Goal: Transaction & Acquisition: Subscribe to service/newsletter

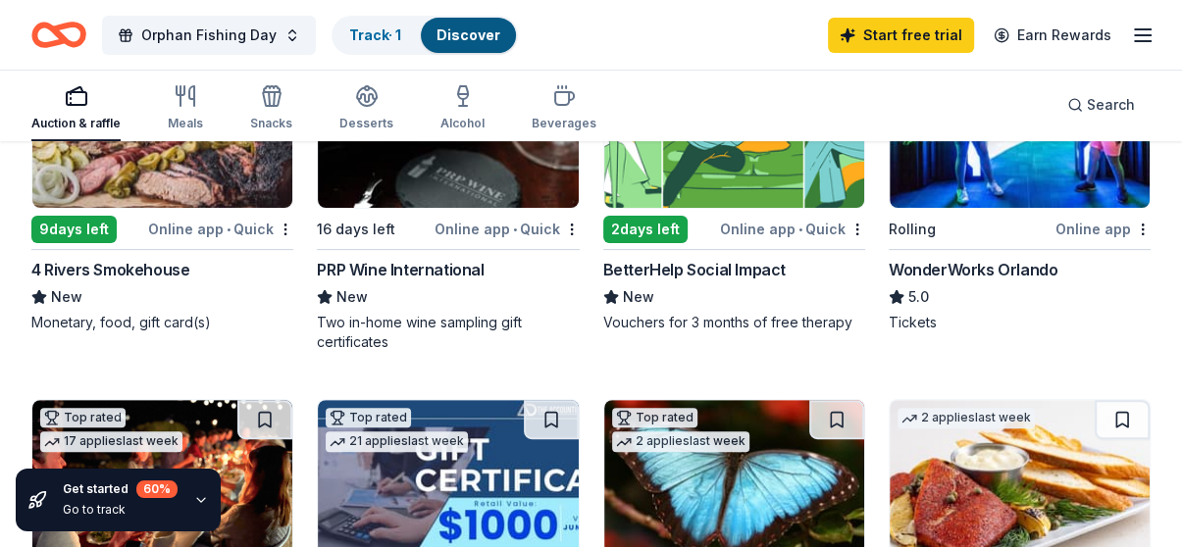
scroll to position [353, 0]
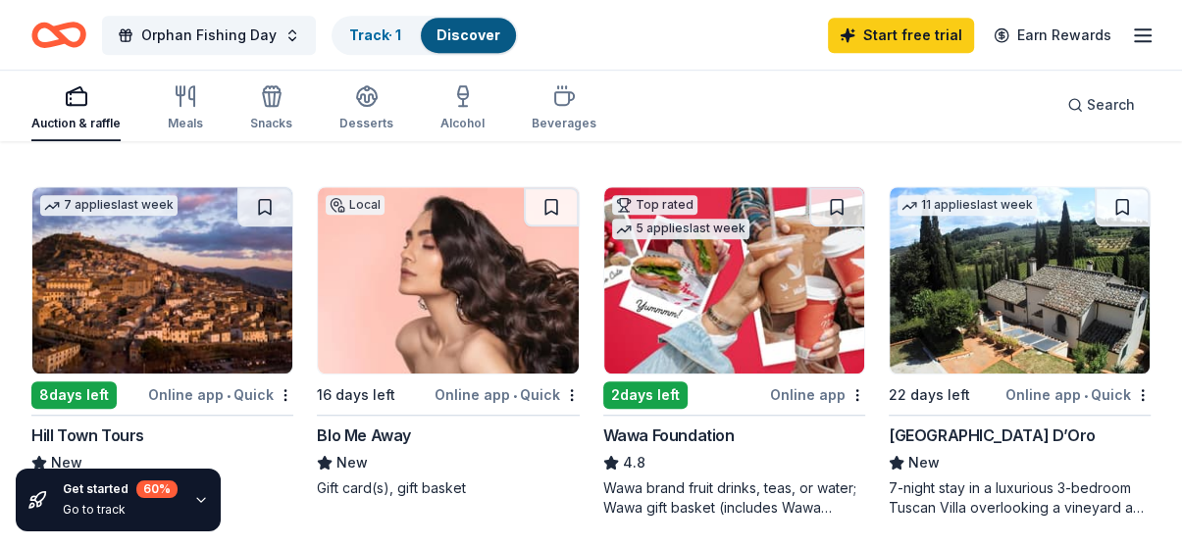
scroll to position [971, 0]
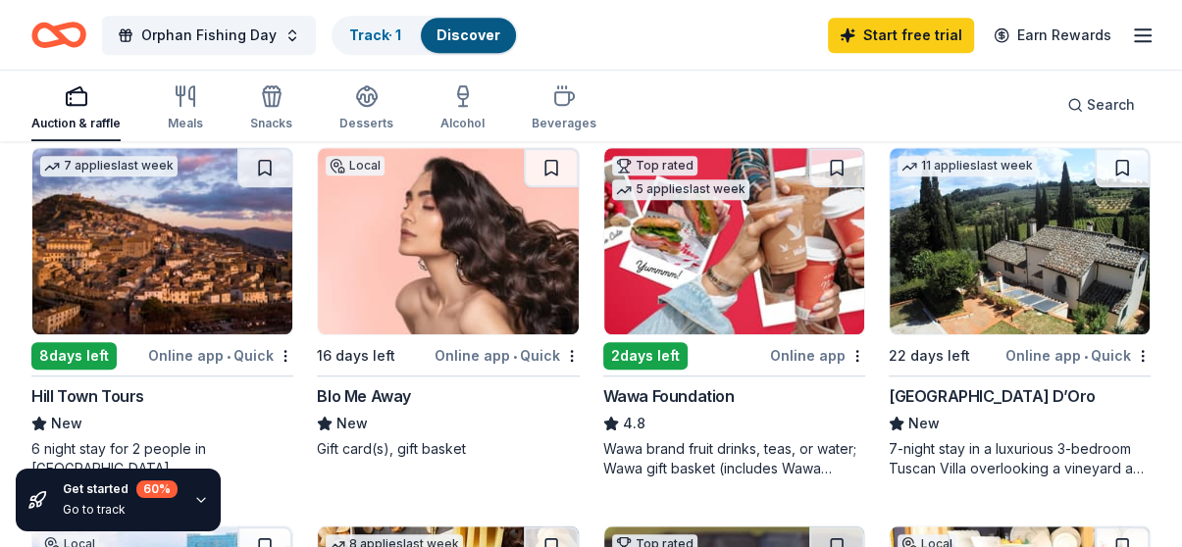
drag, startPoint x: 653, startPoint y: 360, endPoint x: 749, endPoint y: 497, distance: 167.6
click at [653, 363] on div "2 days left" at bounding box center [645, 355] width 84 height 27
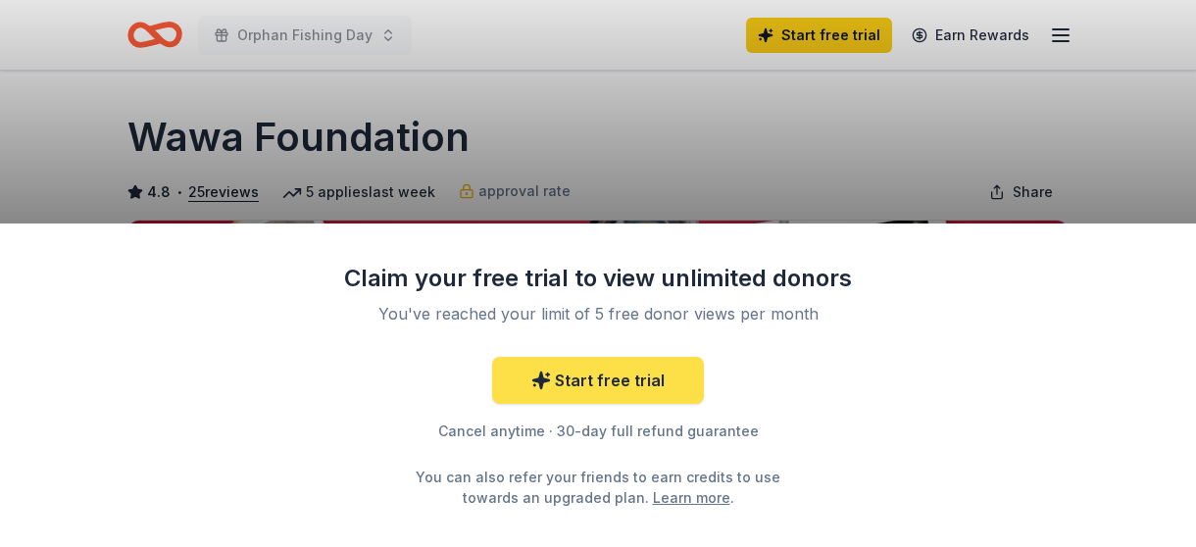
click at [648, 378] on link "Start free trial" at bounding box center [598, 380] width 212 height 47
click at [585, 379] on link "Start free trial" at bounding box center [598, 380] width 212 height 47
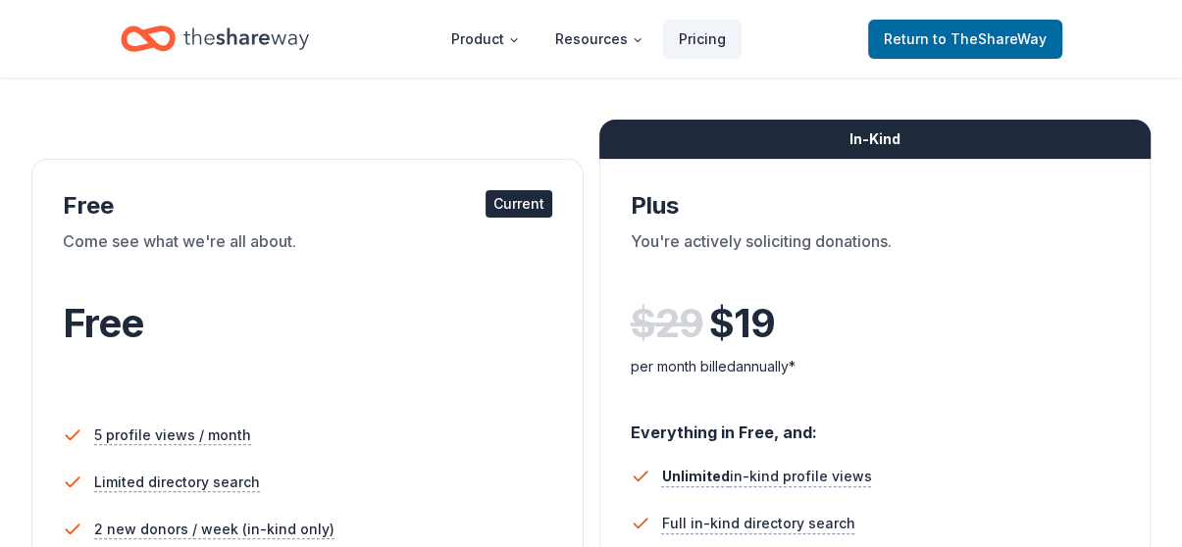
scroll to position [315, 0]
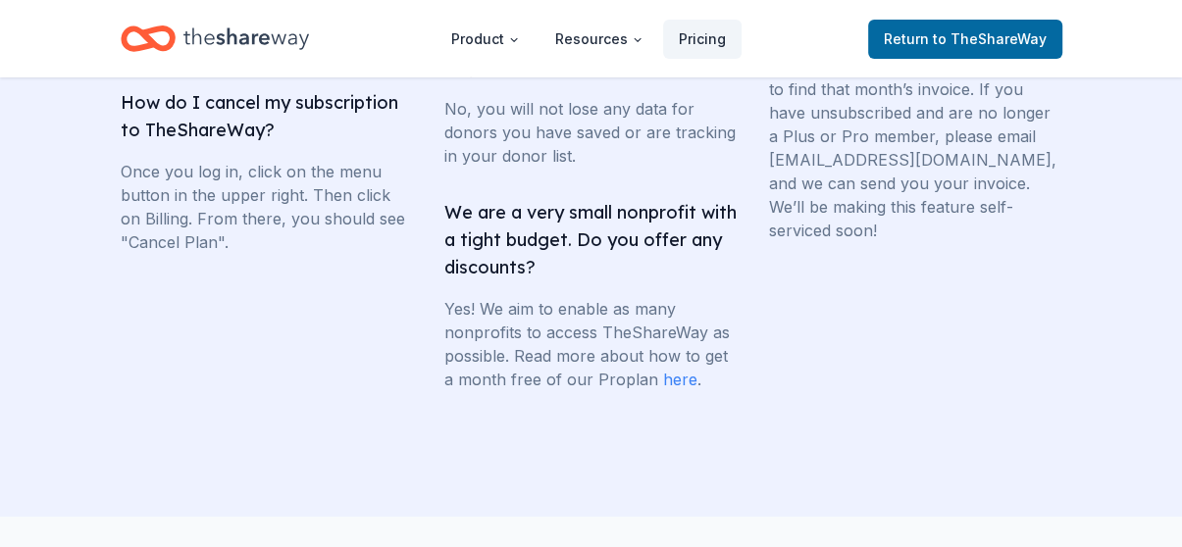
scroll to position [4847, 0]
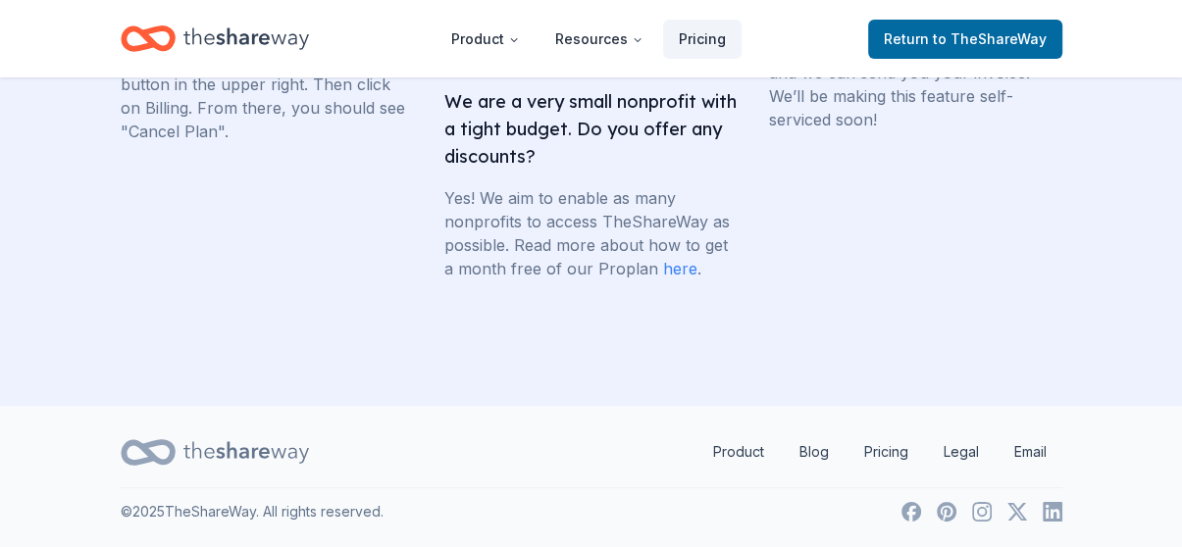
drag, startPoint x: 1188, startPoint y: 534, endPoint x: 772, endPoint y: 279, distance: 487.7
